Goal: Task Accomplishment & Management: Complete application form

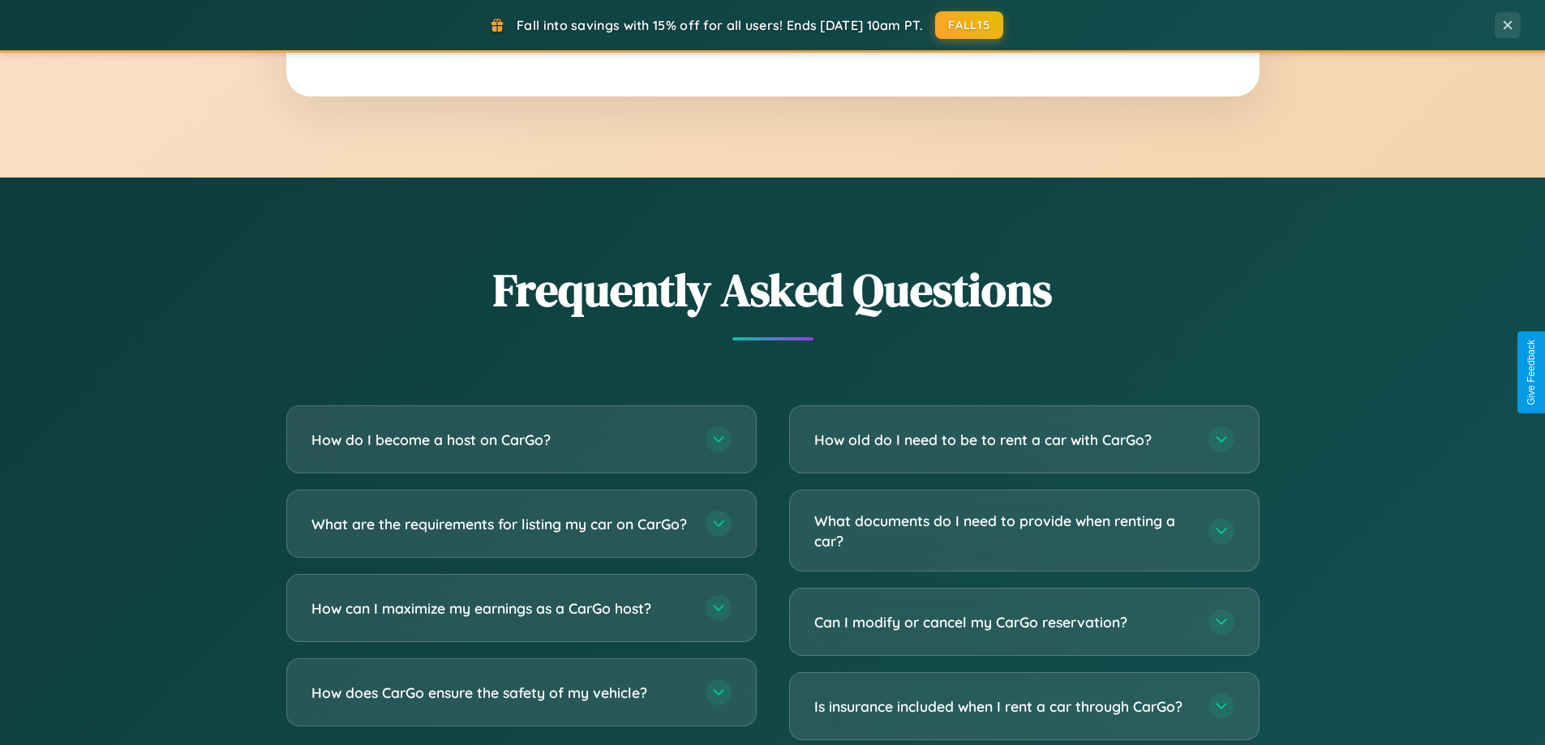
scroll to position [3122, 0]
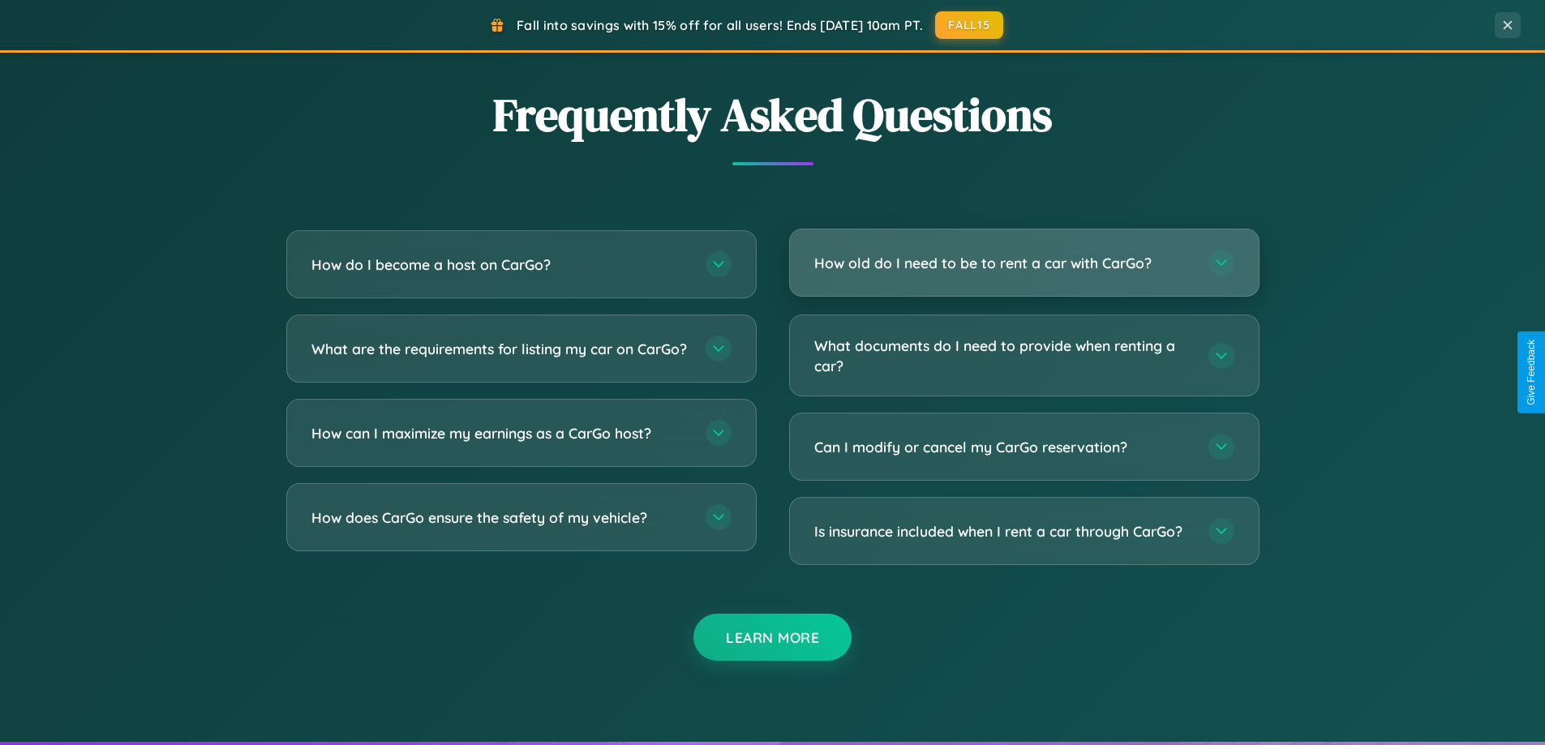
click at [1024, 263] on h3 "How old do I need to be to rent a car with CarGo?" at bounding box center [1003, 263] width 378 height 20
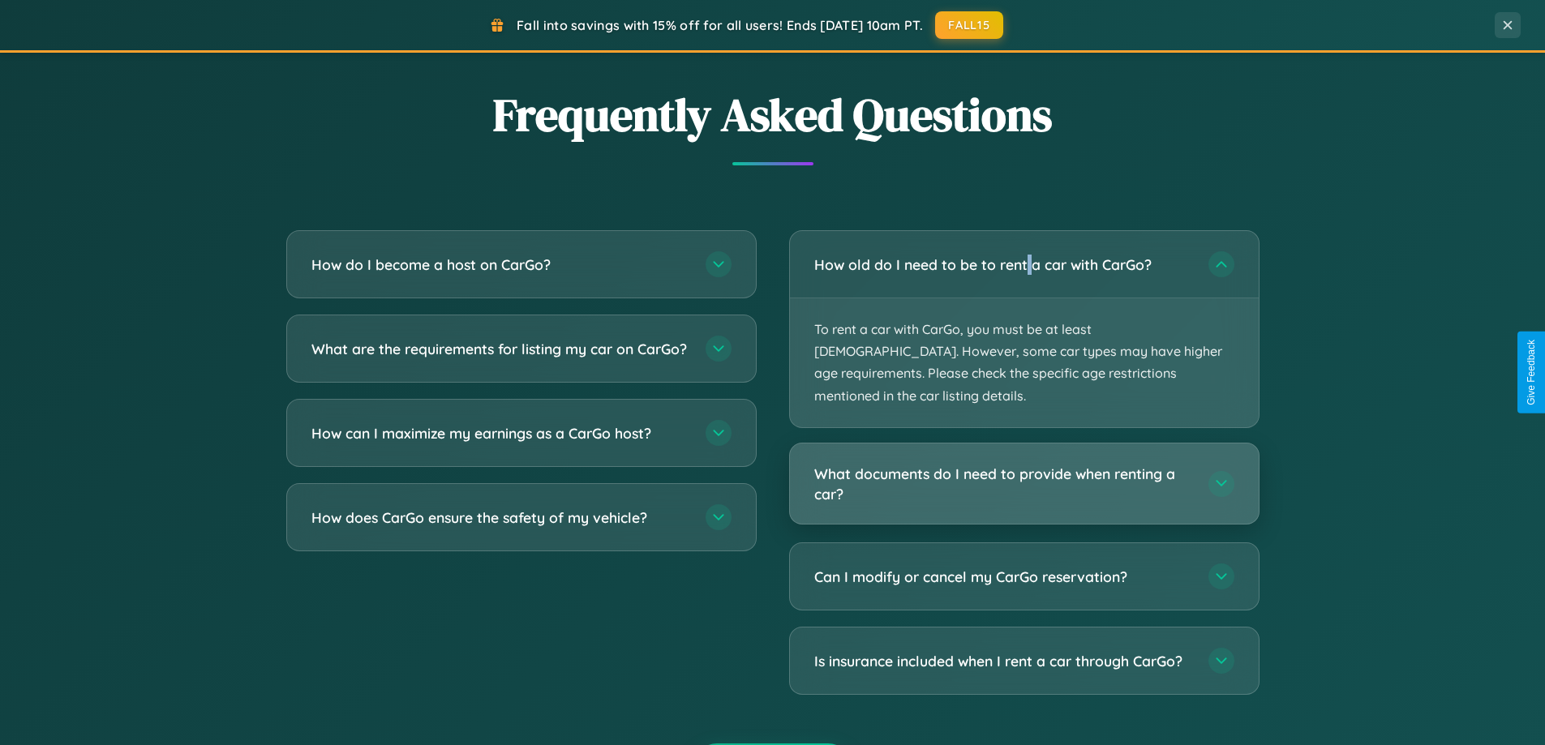
click at [1024, 464] on h3 "What documents do I need to provide when renting a car?" at bounding box center [1003, 484] width 378 height 40
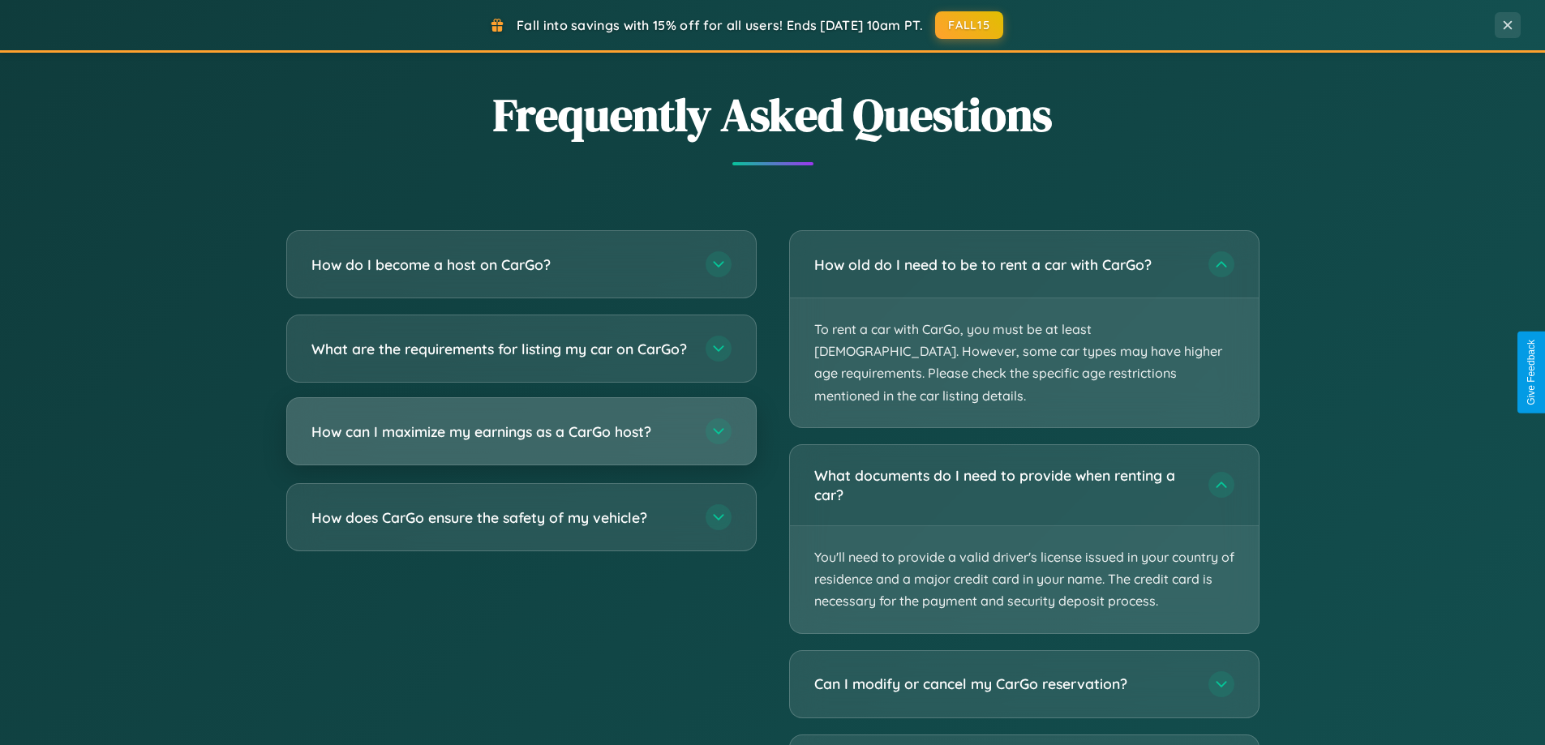
click at [521, 442] on h3 "How can I maximize my earnings as a CarGo host?" at bounding box center [501, 432] width 378 height 20
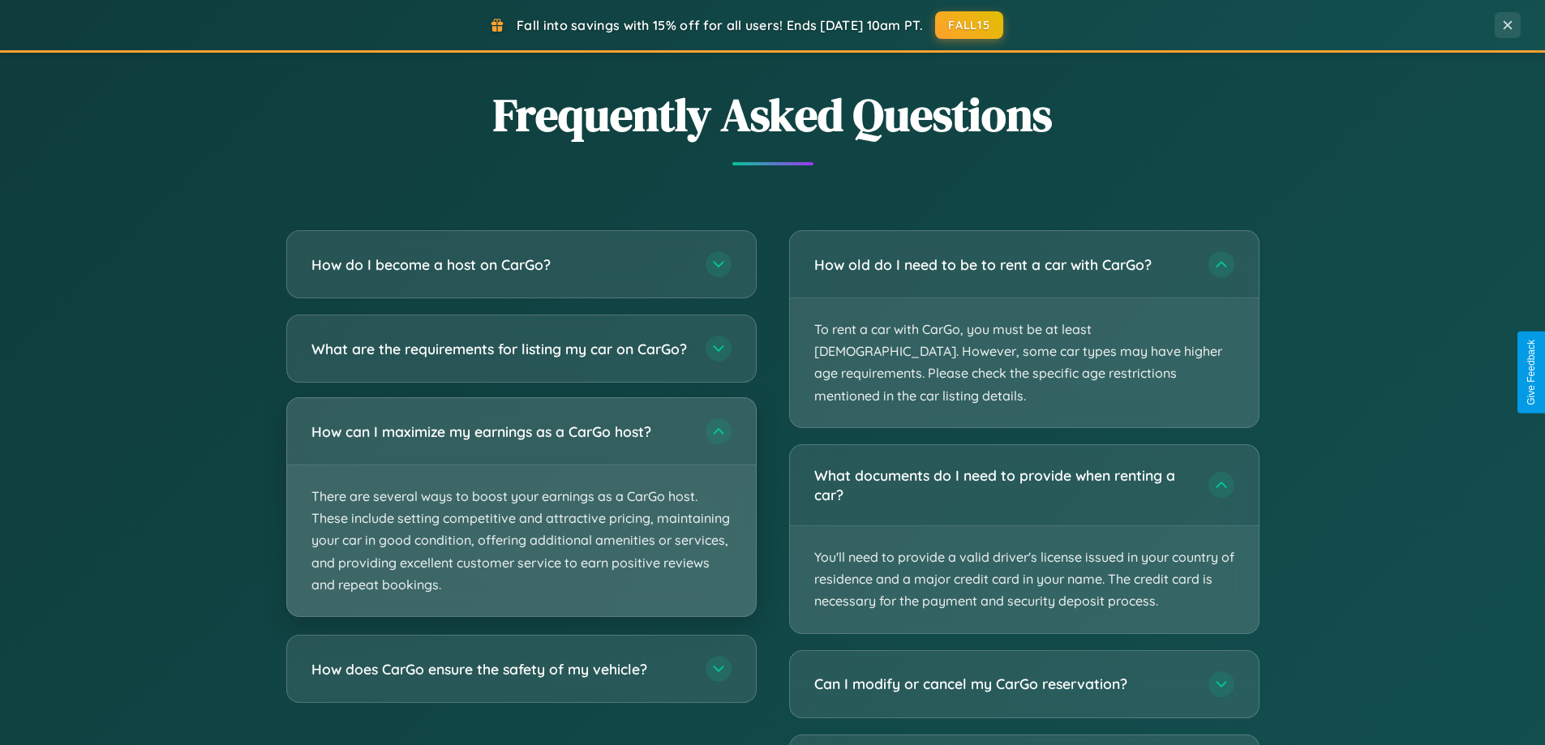
click at [521, 521] on p "There are several ways to boost your earnings as a CarGo host. These include se…" at bounding box center [521, 541] width 469 height 151
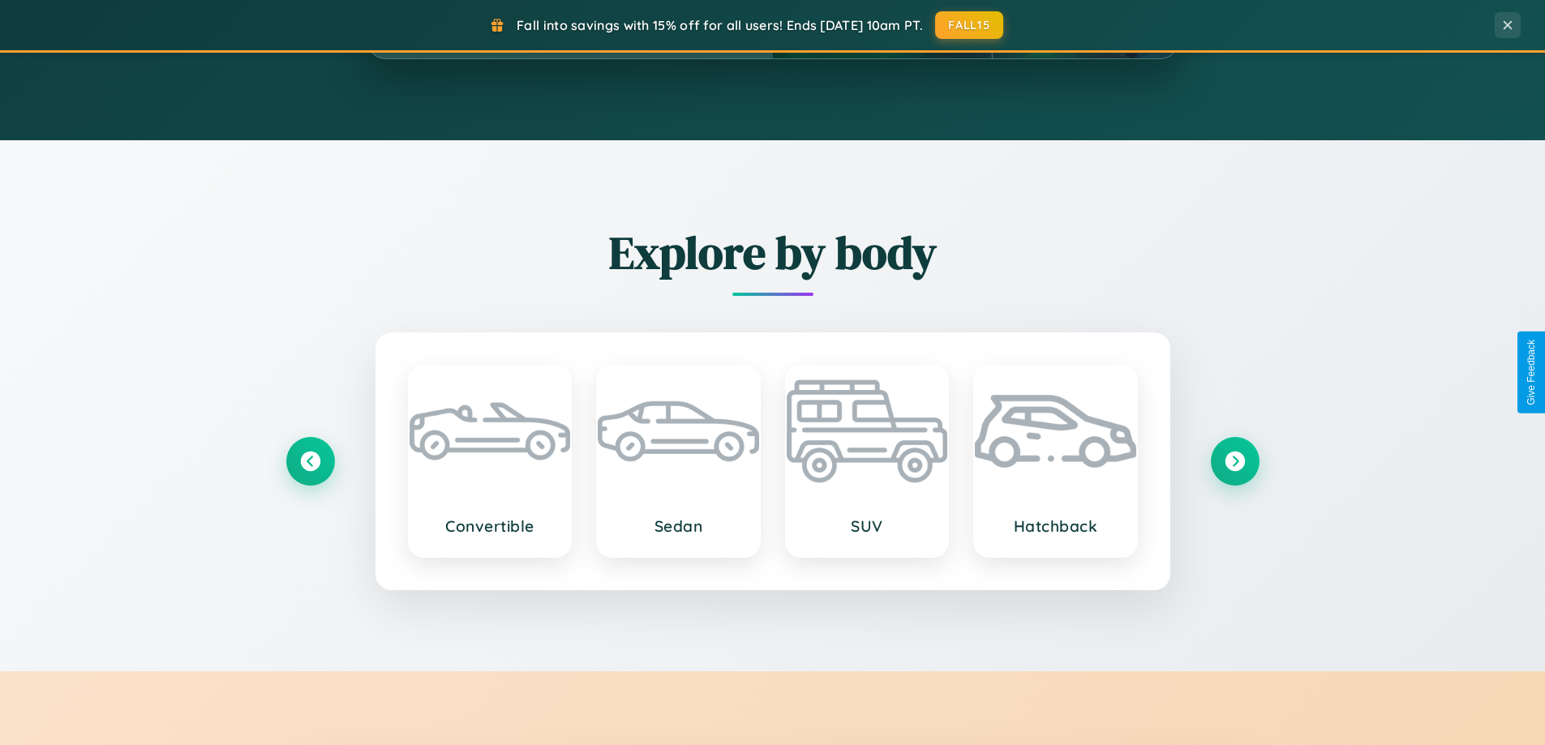
scroll to position [699, 0]
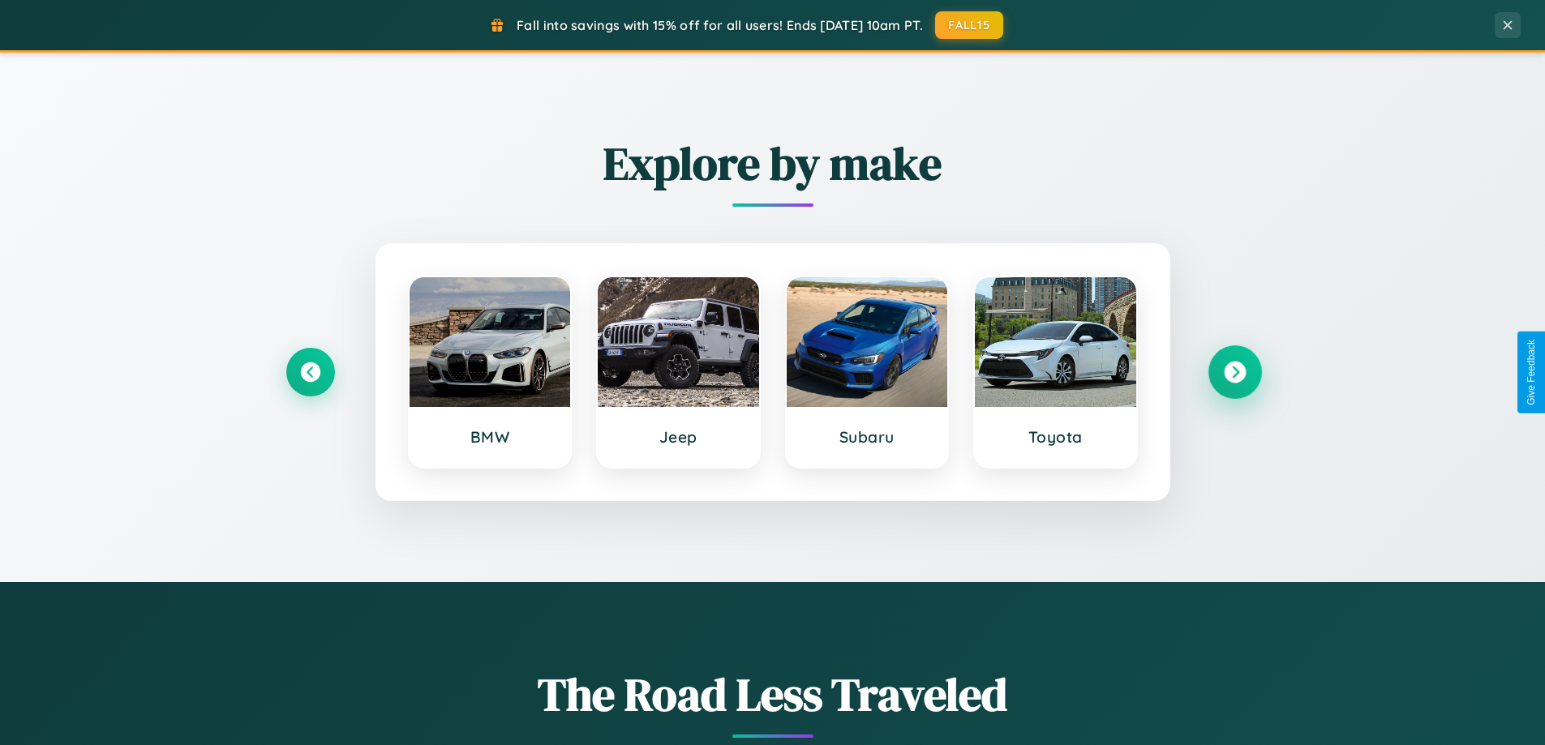
click at [1235, 372] on icon at bounding box center [1235, 373] width 22 height 22
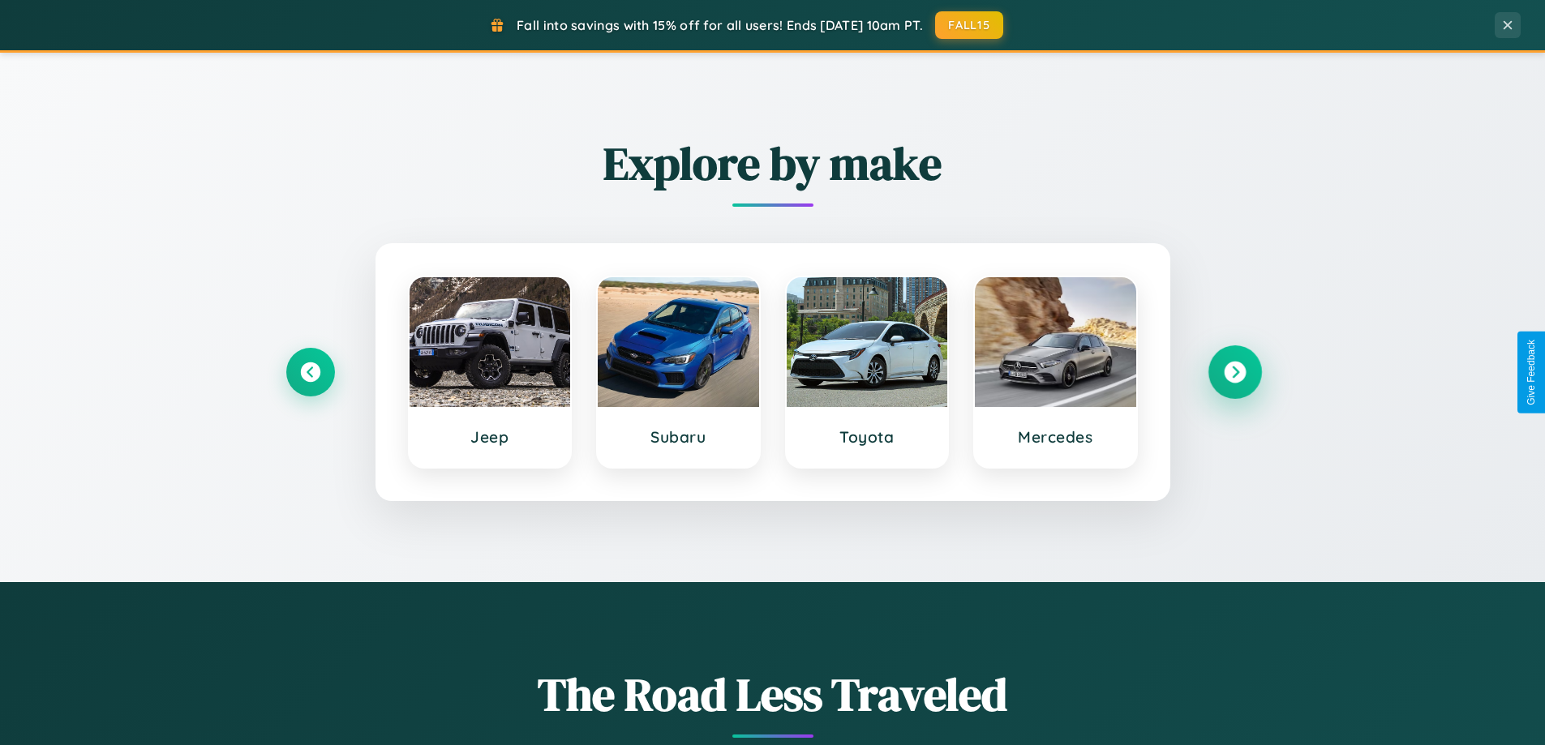
click at [1235, 372] on icon at bounding box center [1235, 373] width 22 height 22
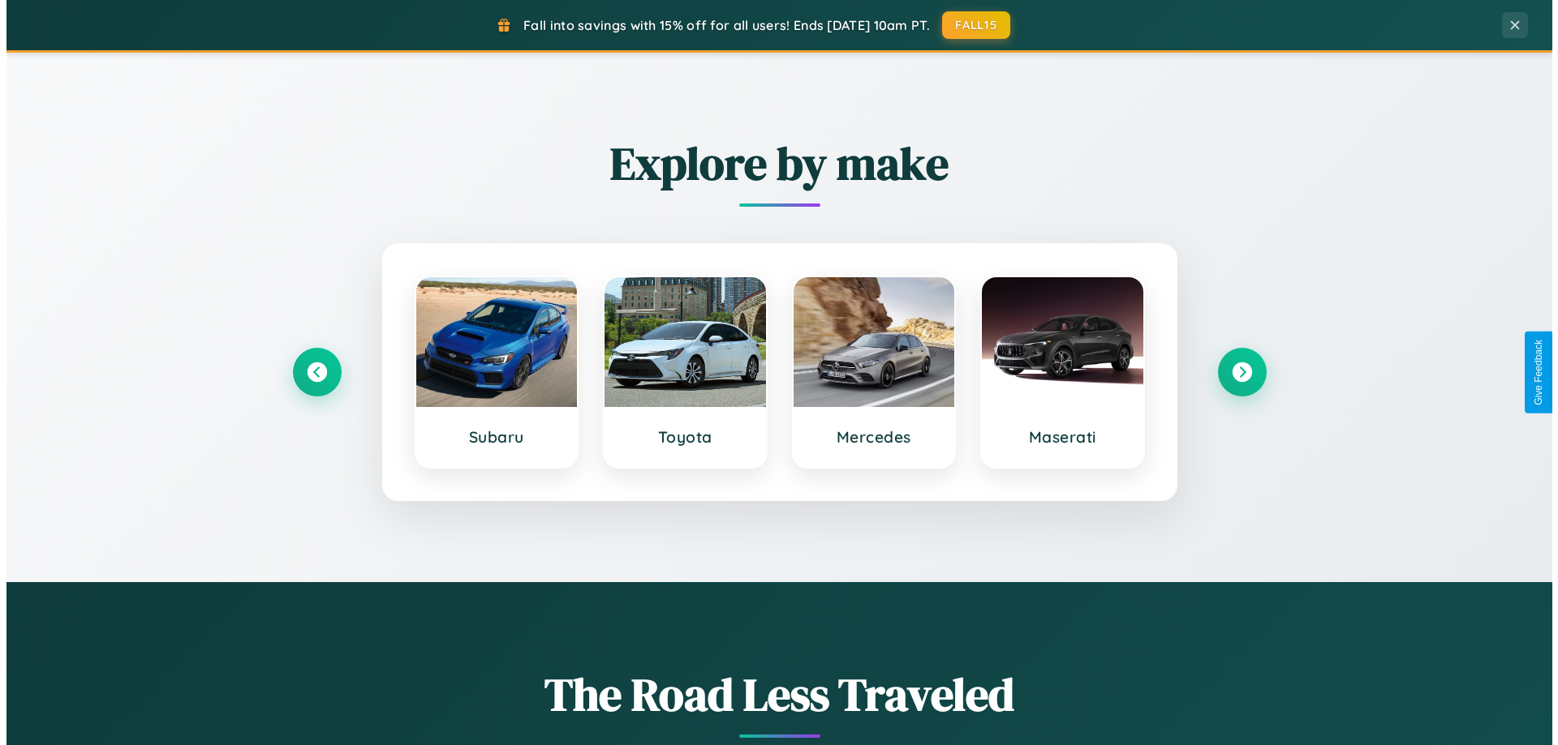
scroll to position [0, 0]
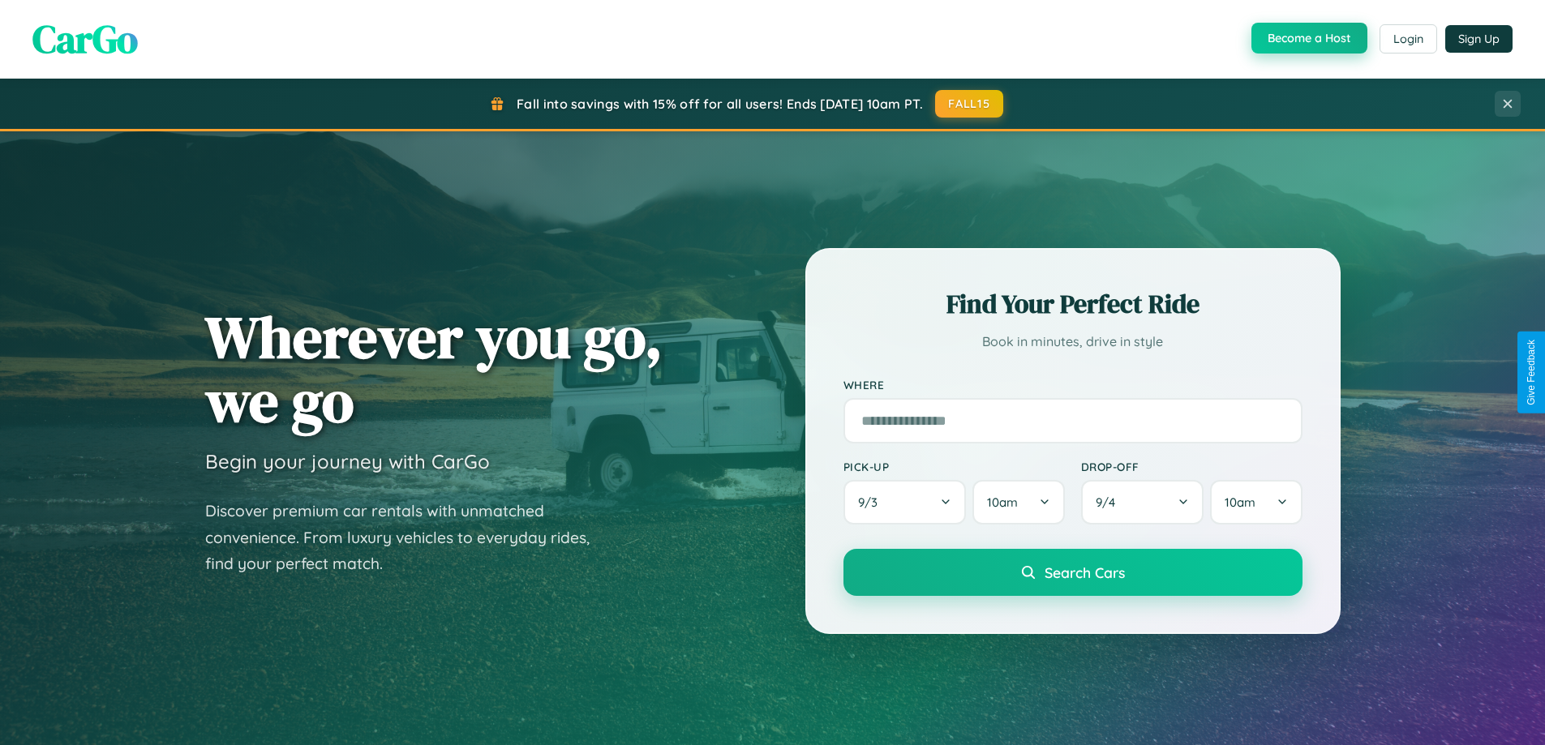
click at [1308, 39] on button "Become a Host" at bounding box center [1310, 38] width 116 height 31
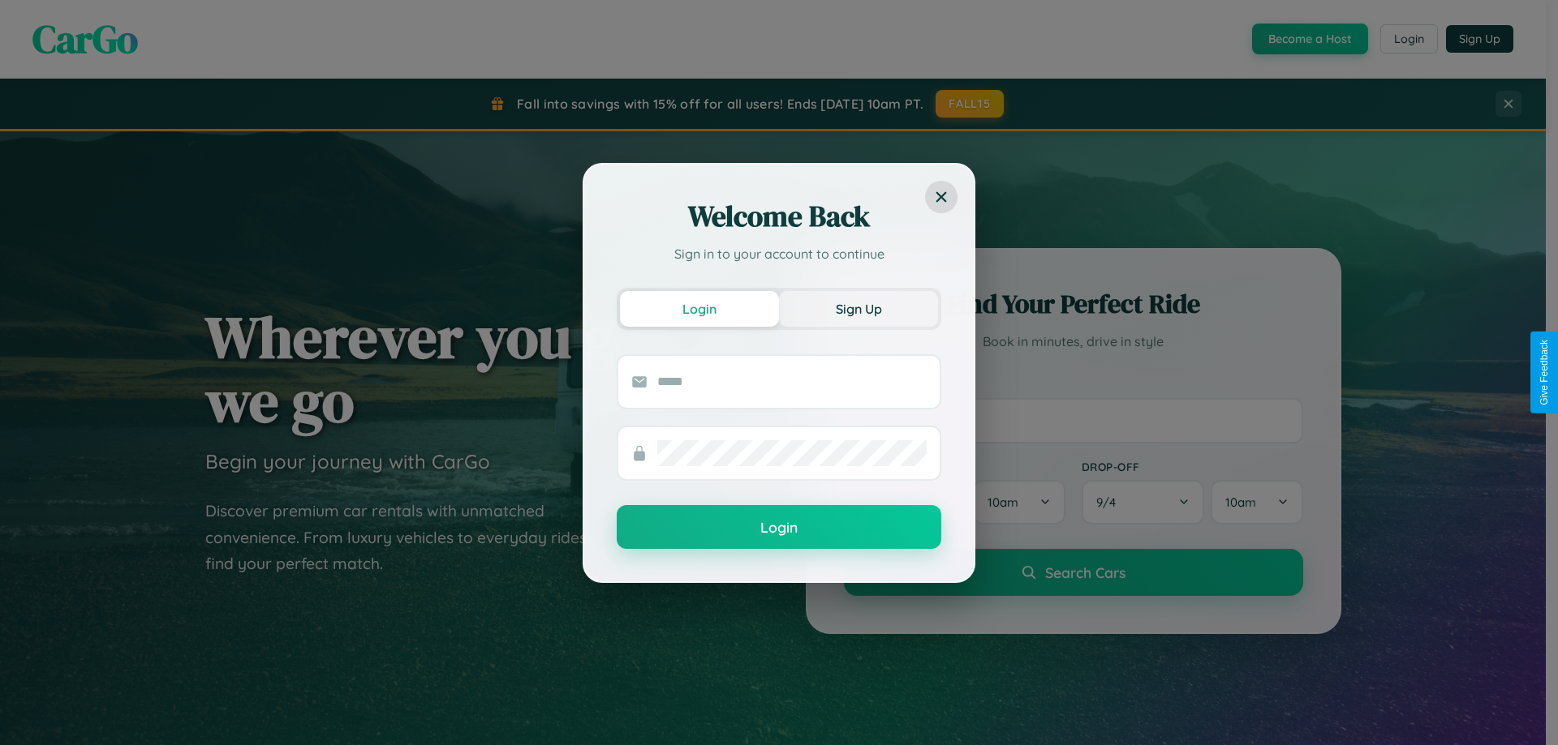
click at [858, 308] on button "Sign Up" at bounding box center [858, 309] width 159 height 36
